Goal: Task Accomplishment & Management: Manage account settings

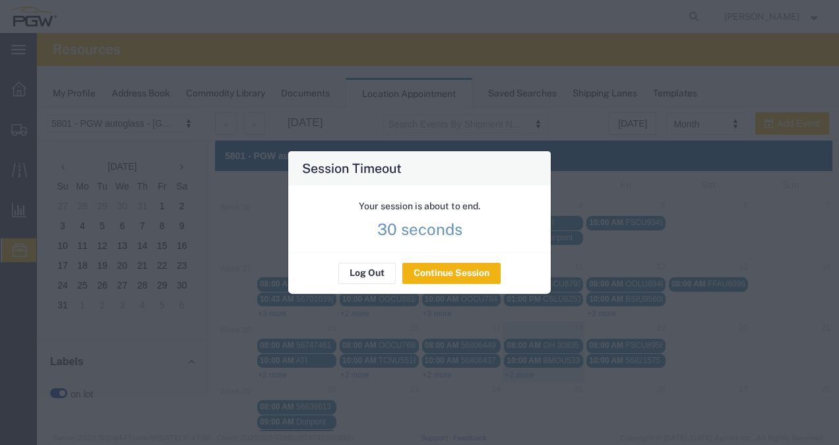
scroll to position [97, 0]
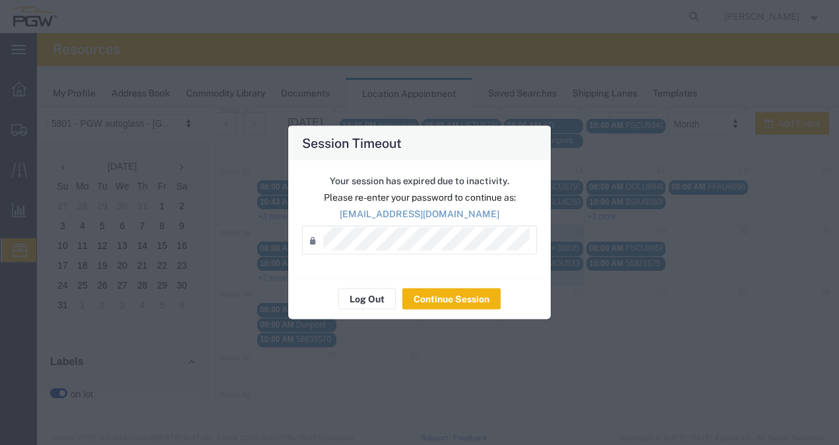
click at [536, 441] on div "Session Timeout Your session has expired due to inactivity. Please re-enter you…" at bounding box center [419, 222] width 839 height 445
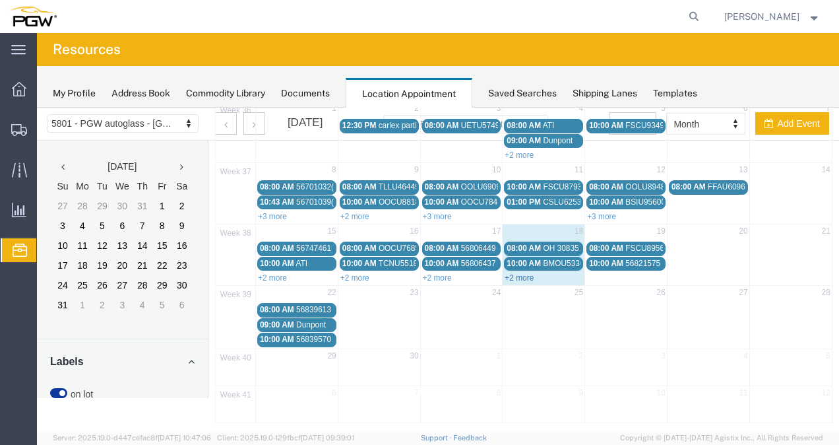
click at [521, 277] on link "+2 more" at bounding box center [519, 277] width 29 height 9
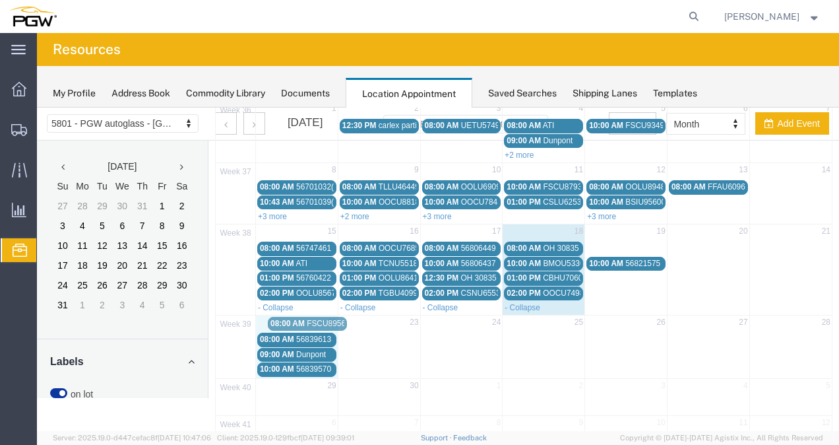
drag, startPoint x: 631, startPoint y: 242, endPoint x: 317, endPoint y: 319, distance: 323.3
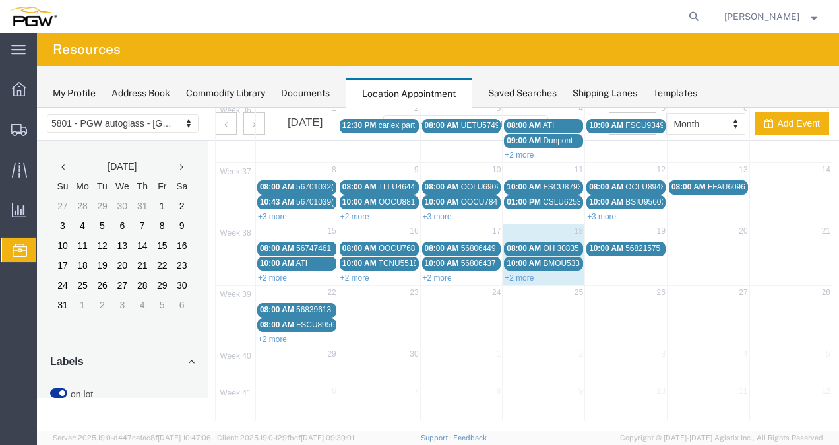
scroll to position [96, 0]
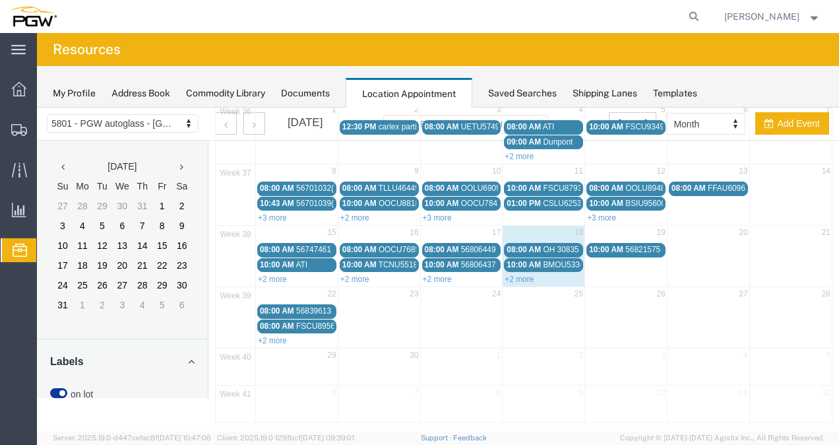
click at [292, 324] on span "08:00 AM" at bounding box center [277, 325] width 34 height 9
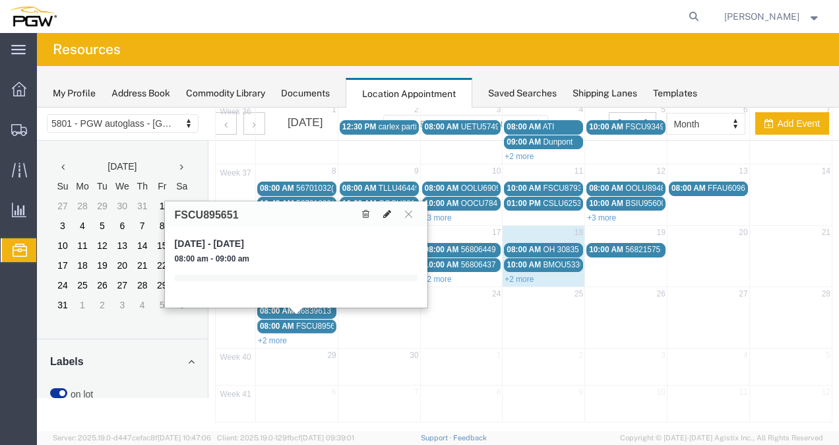
click at [383, 210] on icon at bounding box center [387, 213] width 8 height 9
select select "1"
select select
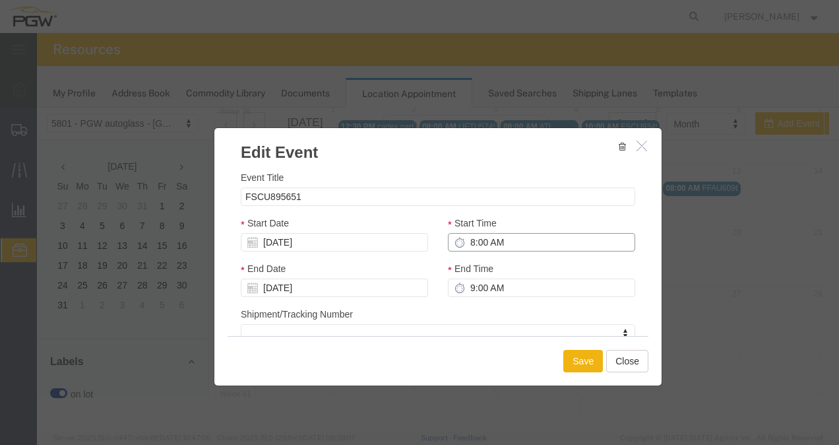
click at [483, 240] on input "8:00 AM" at bounding box center [541, 242] width 187 height 18
type input "1:00 AM"
type input "2:00 AM"
type input "1:00 PM"
type input "2:00 PM"
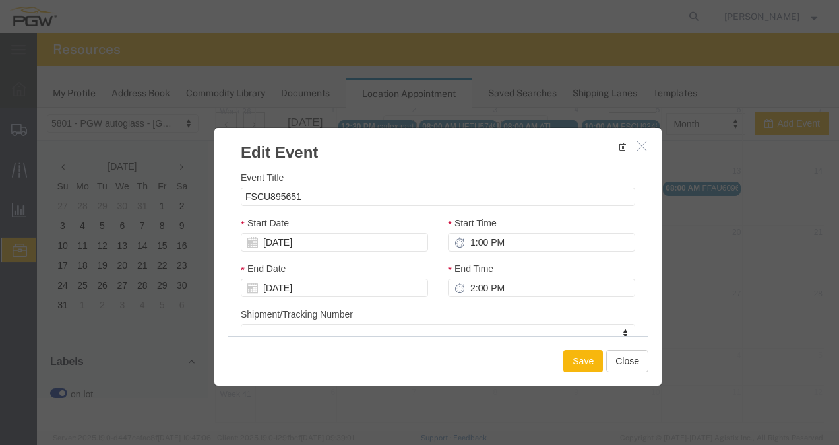
click at [583, 361] on button "Save" at bounding box center [583, 361] width 40 height 22
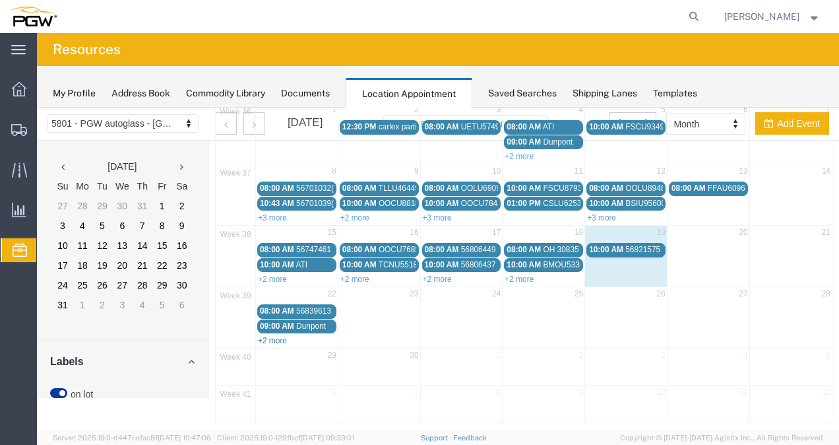
click at [276, 336] on link "+2 more" at bounding box center [272, 340] width 29 height 9
